Goal: Task Accomplishment & Management: Use online tool/utility

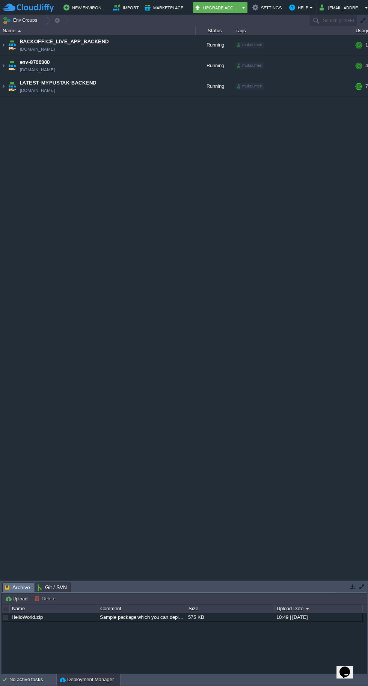
click at [6, 62] on td "env-8766300 [DOMAIN_NAME]" at bounding box center [97, 66] width 195 height 21
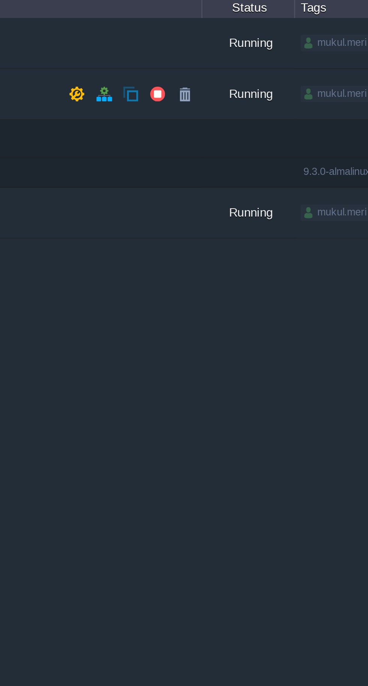
click at [175, 66] on button "button" at bounding box center [177, 65] width 7 height 7
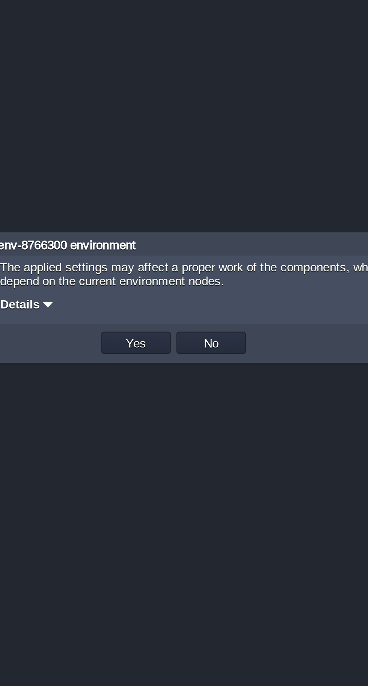
click at [171, 360] on button "Yes" at bounding box center [169, 361] width 13 height 7
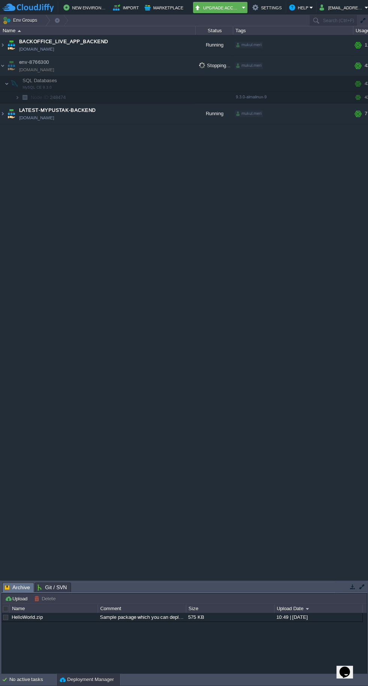
scroll to position [0, 1]
click at [20, 110] on span "LATEST-MYPUSTAK-BACKEND" at bounding box center [57, 111] width 76 height 8
click at [20, 117] on link "[DOMAIN_NAME]" at bounding box center [36, 118] width 35 height 8
click at [19, 117] on link "[DOMAIN_NAME]" at bounding box center [36, 118] width 35 height 8
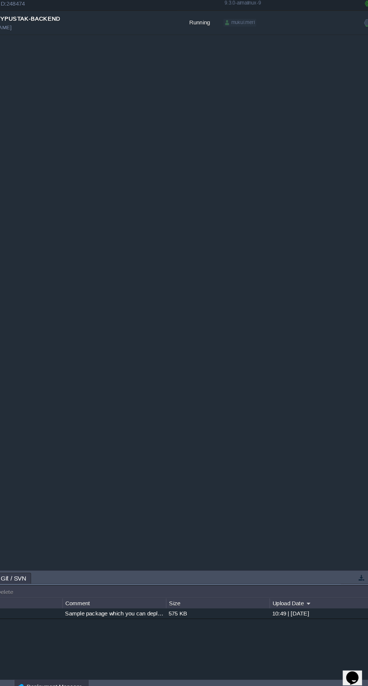
scroll to position [0, 0]
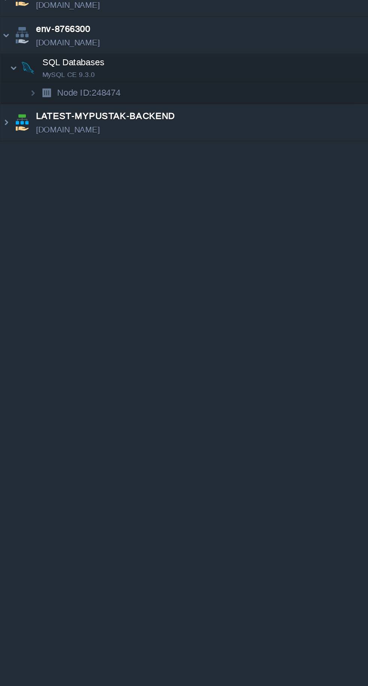
click at [5, 114] on img at bounding box center [3, 114] width 6 height 20
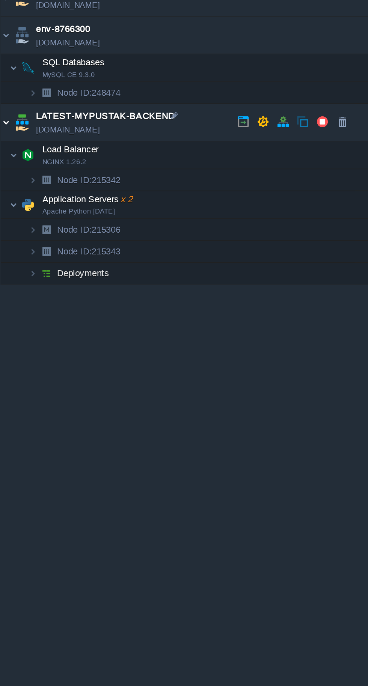
click at [8, 163] on img at bounding box center [7, 159] width 5 height 15
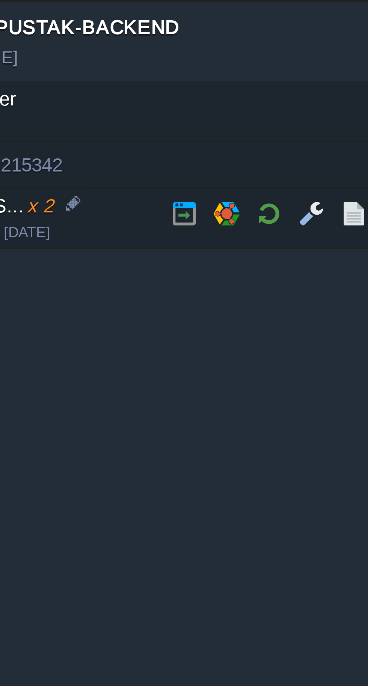
click at [118, 159] on button "button" at bounding box center [119, 158] width 7 height 7
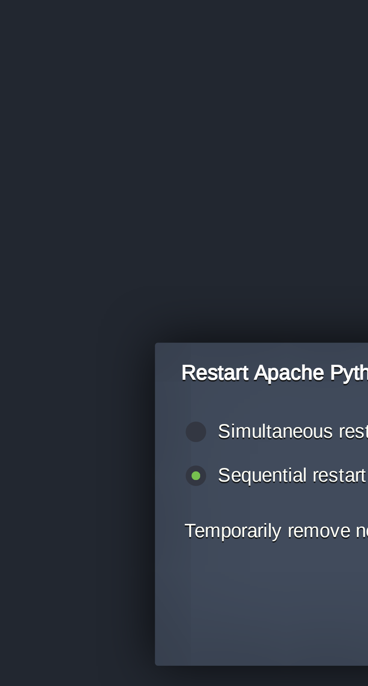
click at [117, 331] on label "Simultaneous restart (i.e. all together)" at bounding box center [146, 330] width 81 height 6
click at [102, 331] on input "radio" at bounding box center [100, 331] width 5 height 5
radio input "true"
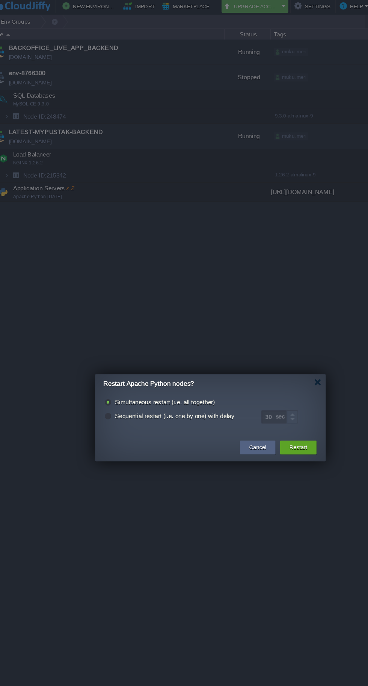
click at [258, 371] on div "Restart" at bounding box center [255, 367] width 18 height 11
